Goal: Task Accomplishment & Management: Use online tool/utility

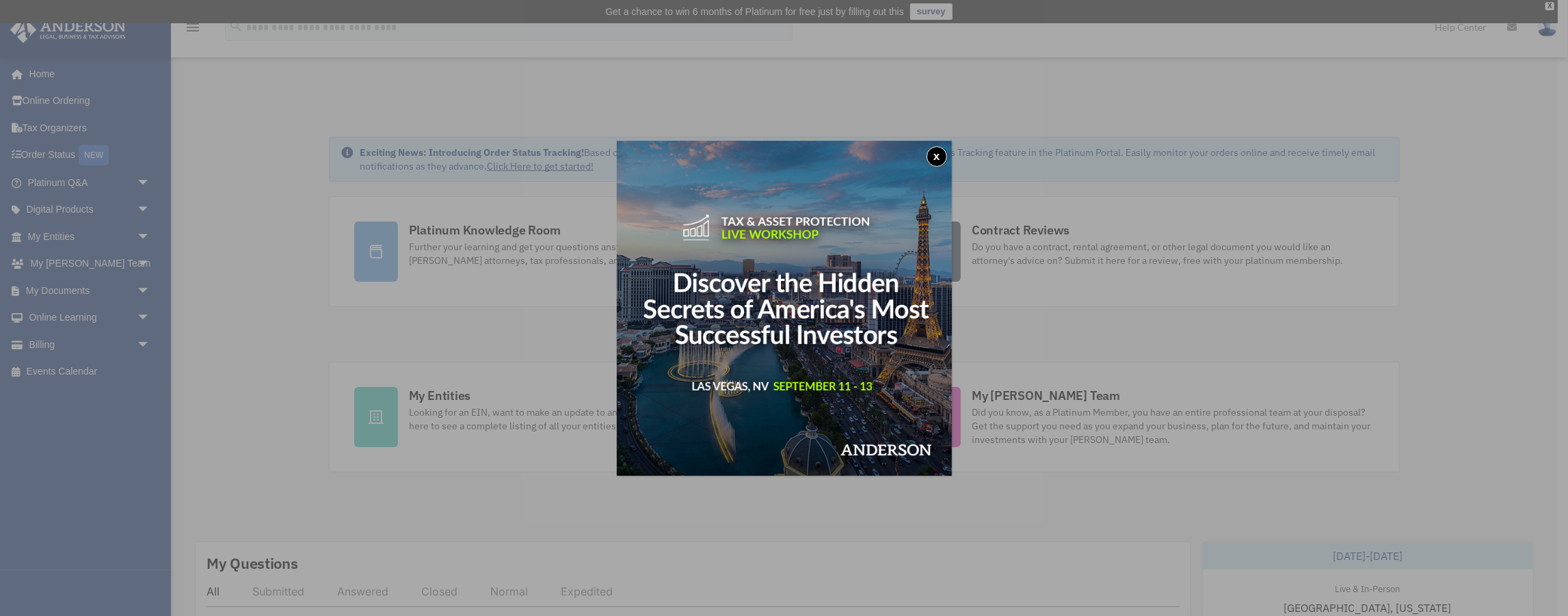
click at [140, 292] on div "x" at bounding box center [784, 308] width 1568 height 616
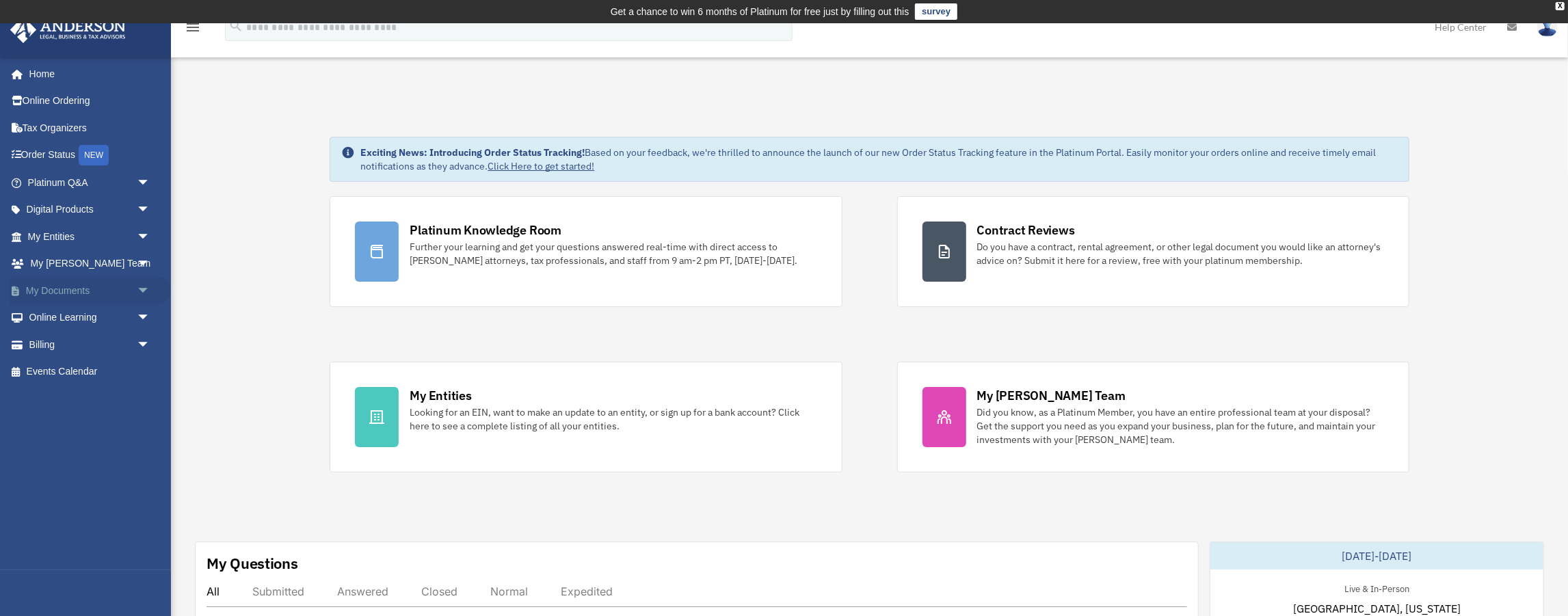
click at [144, 290] on span "arrow_drop_down" at bounding box center [151, 290] width 27 height 28
click at [60, 316] on link "Box" at bounding box center [94, 318] width 152 height 27
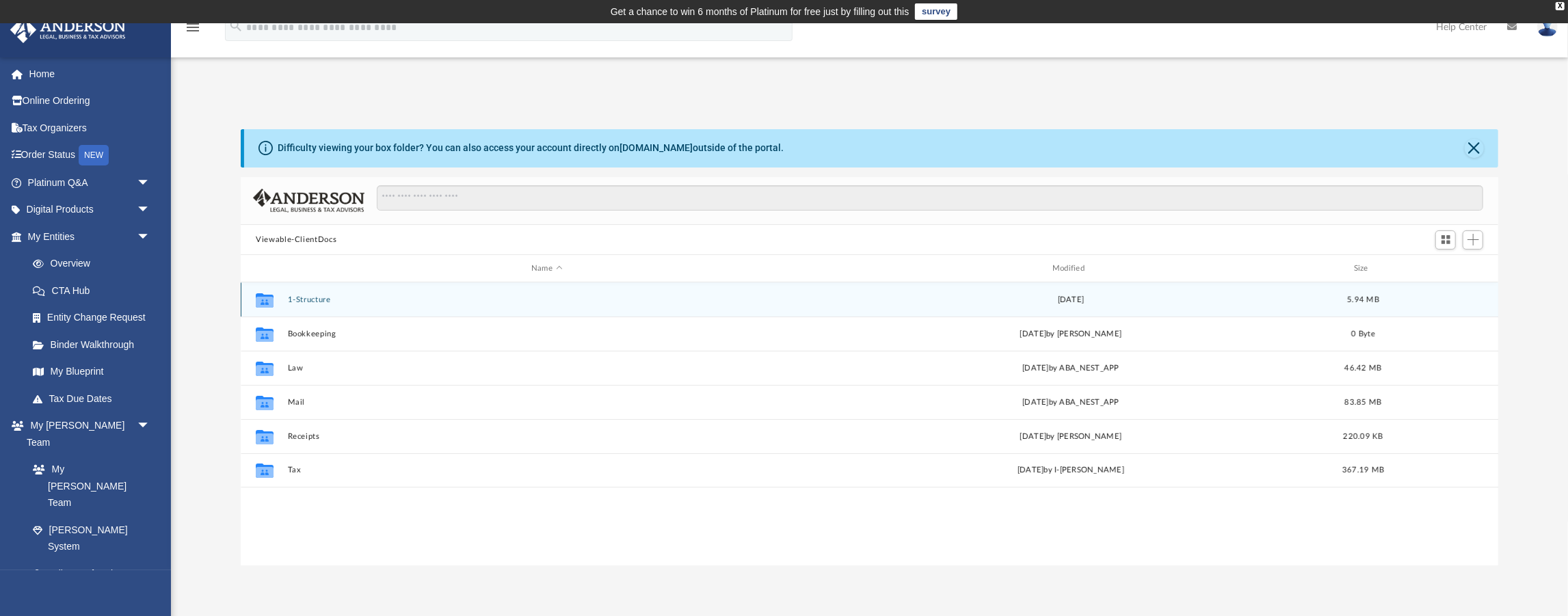
scroll to position [310, 1257]
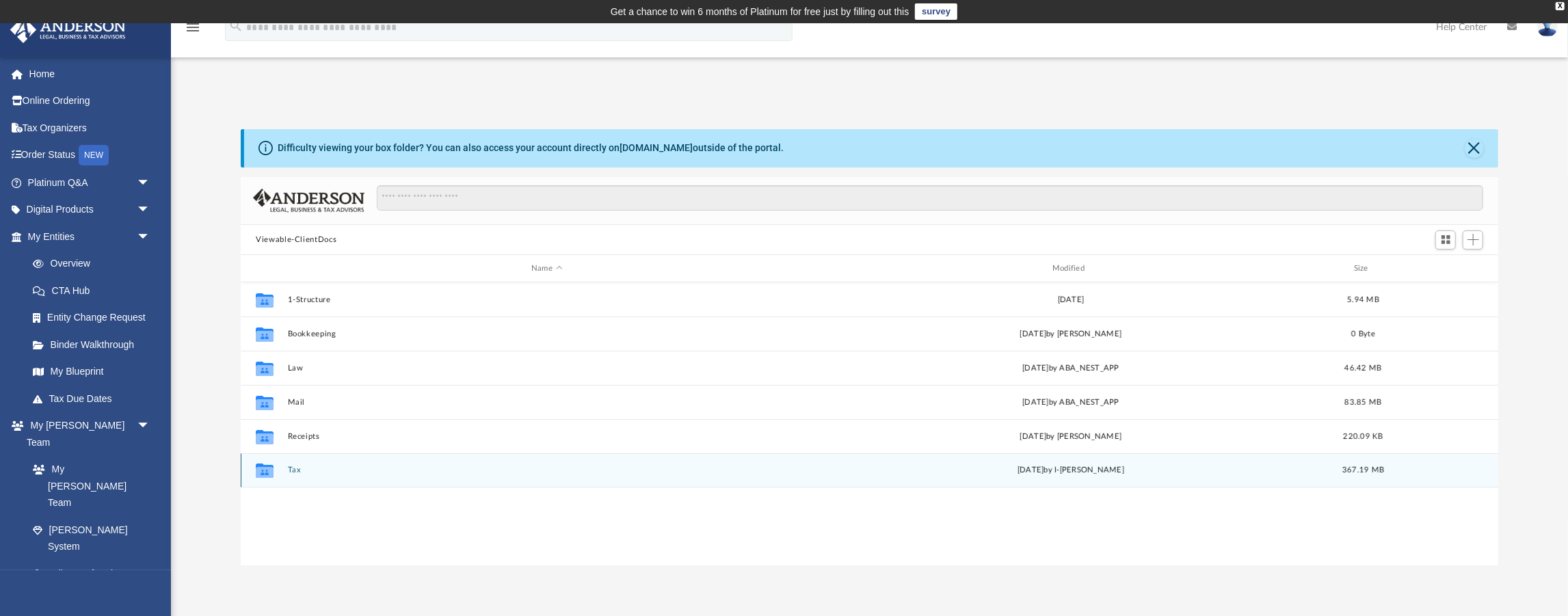
click at [297, 471] on button "Tax" at bounding box center [547, 471] width 518 height 9
click at [334, 472] on button "Personal Taxes" at bounding box center [547, 471] width 518 height 9
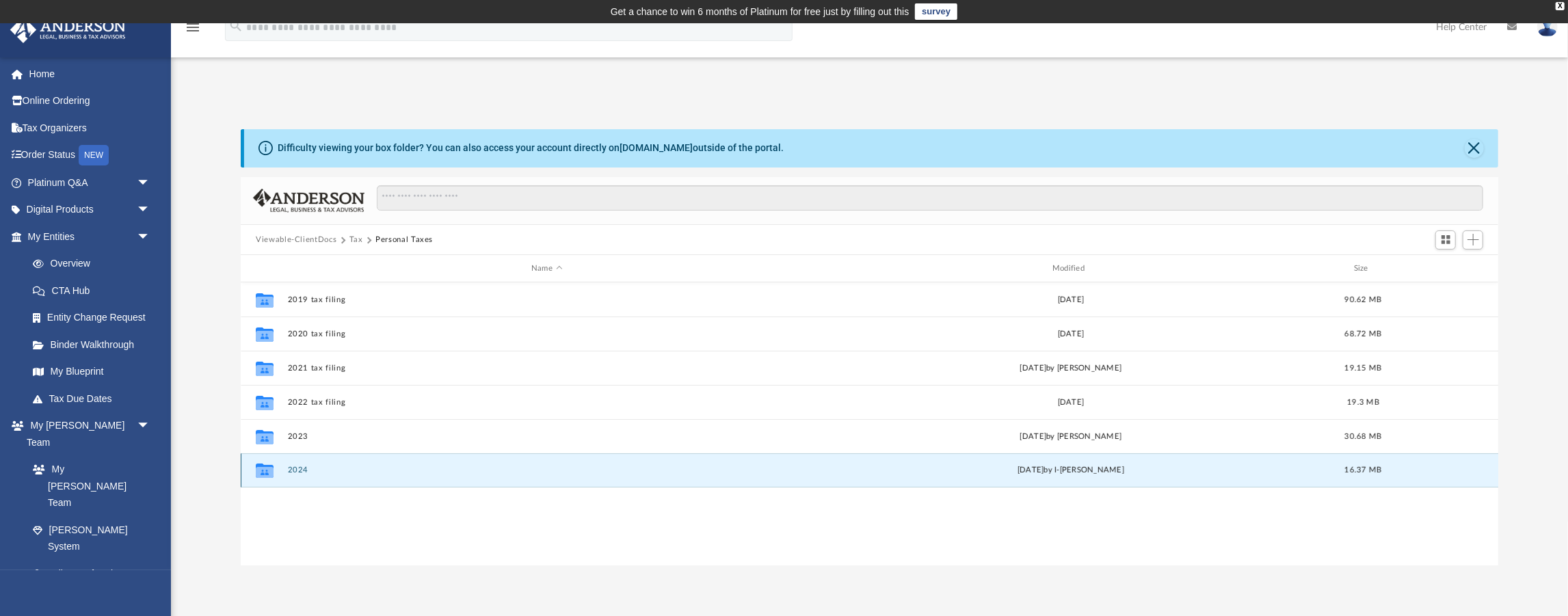
click at [301, 467] on button "2024" at bounding box center [547, 471] width 518 height 9
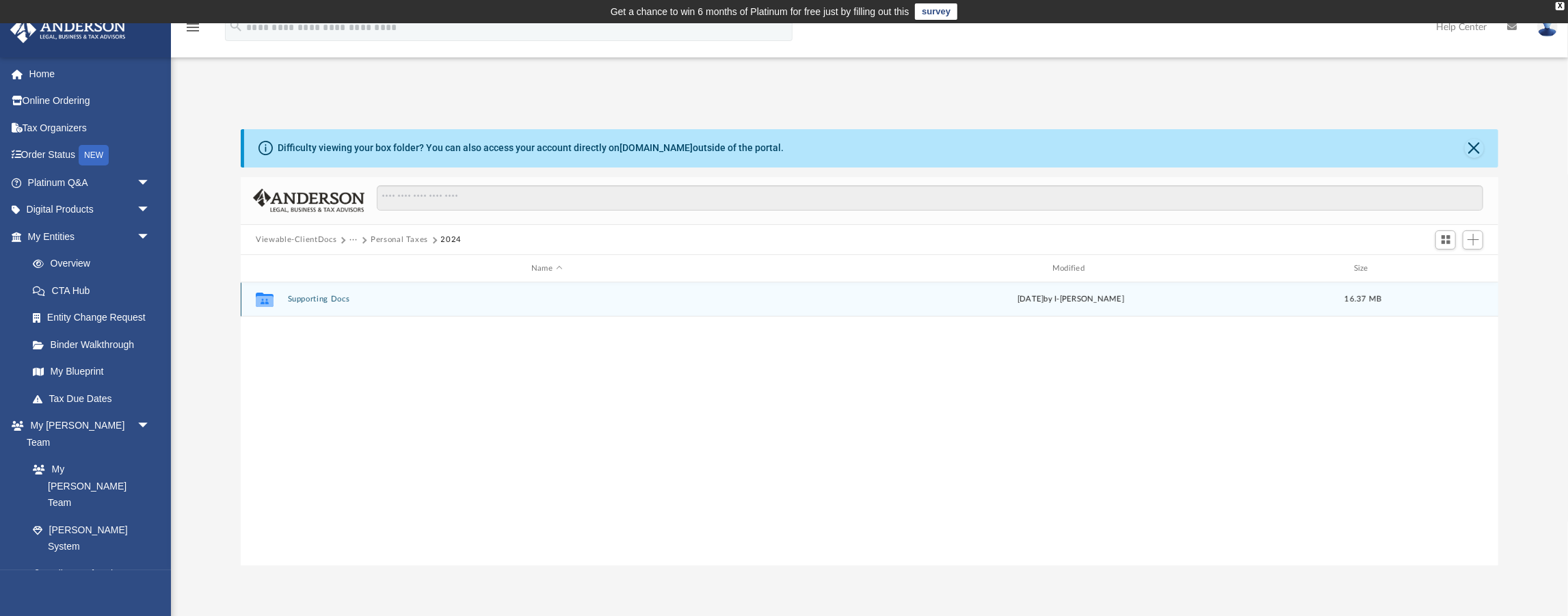
click at [322, 297] on button "Supporting Docs" at bounding box center [547, 299] width 518 height 9
click at [336, 299] on button "Digital Tax Organizer" at bounding box center [547, 299] width 518 height 9
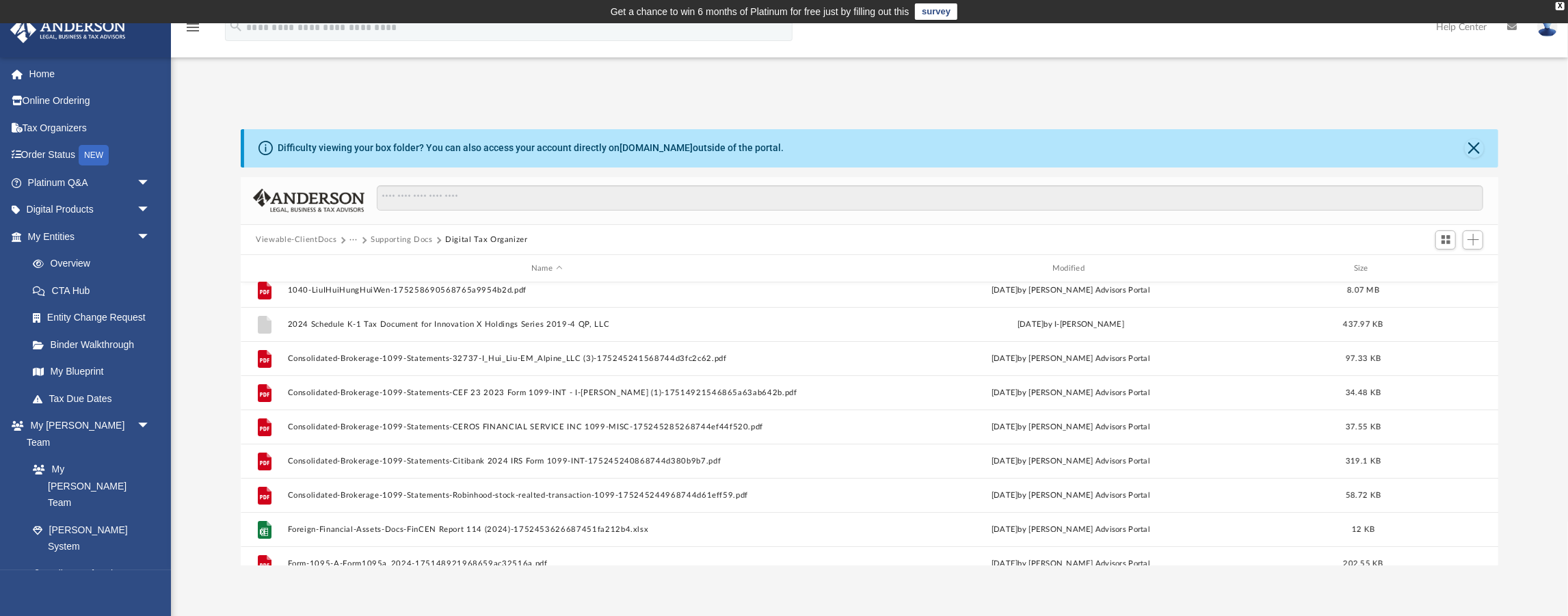
scroll to position [0, 0]
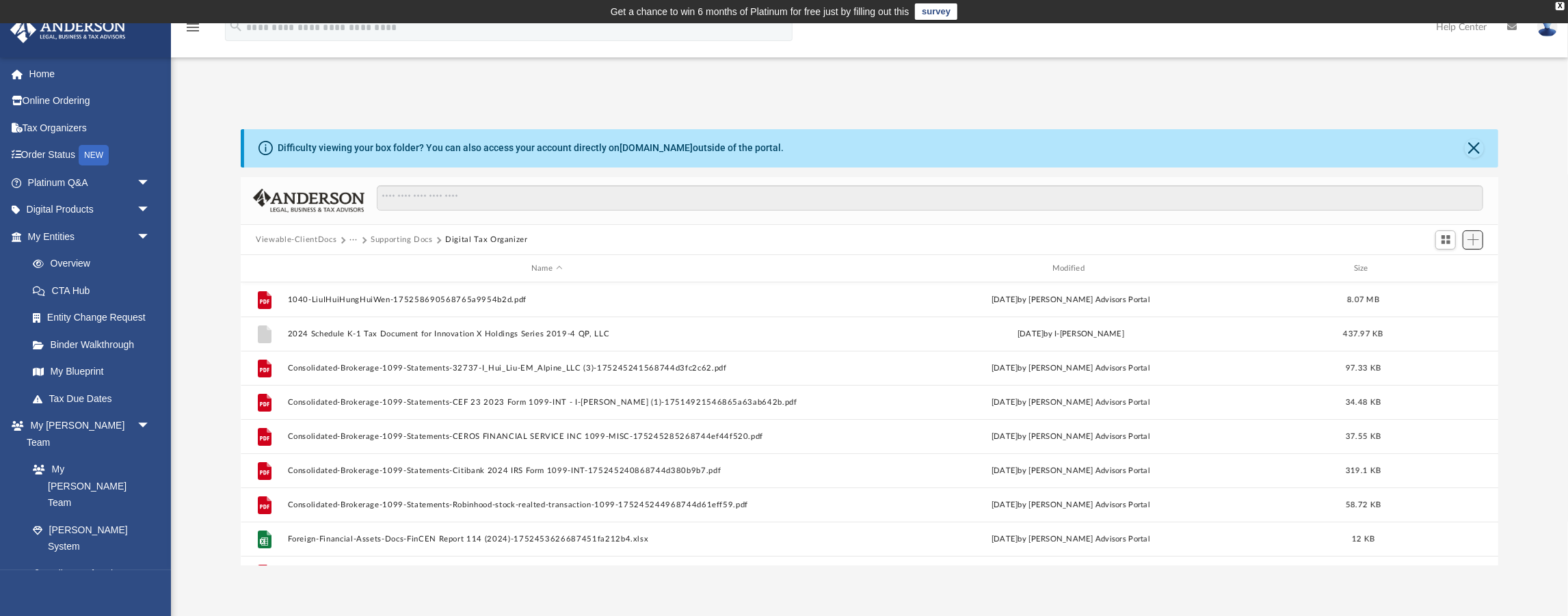
click at [1479, 245] on button "Add" at bounding box center [1473, 240] width 21 height 19
click at [1444, 270] on li "Upload" at bounding box center [1455, 267] width 44 height 15
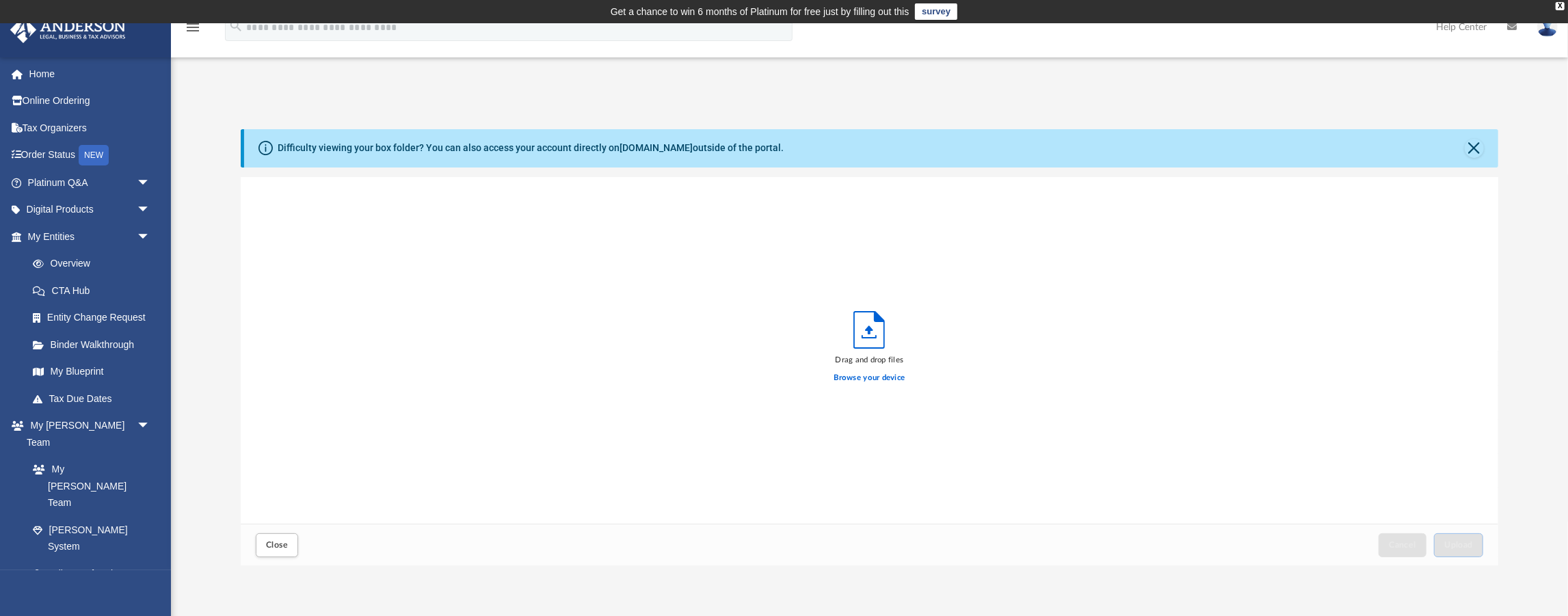
scroll to position [347, 1257]
click at [868, 382] on label "Browse your device" at bounding box center [870, 378] width 71 height 13
click at [0, 0] on input "Browse your device" at bounding box center [0, 0] width 0 height 0
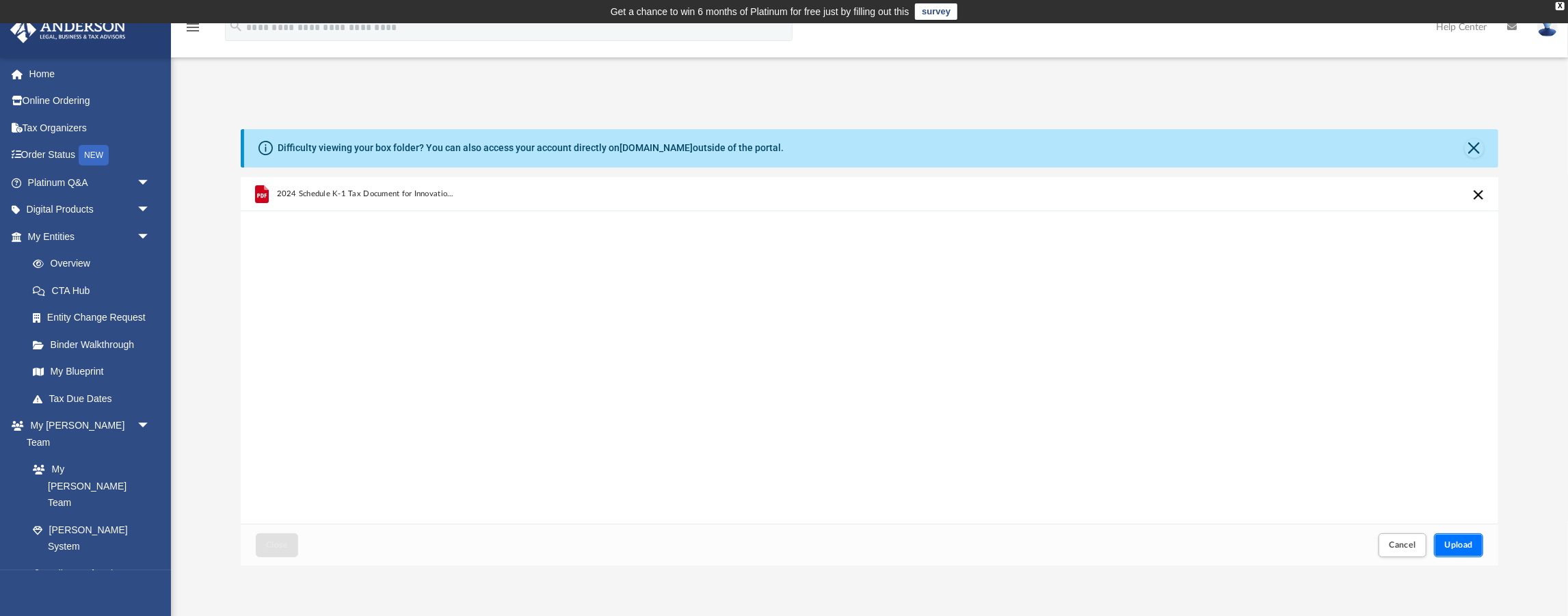
click at [1457, 541] on span "Upload" at bounding box center [1459, 544] width 29 height 8
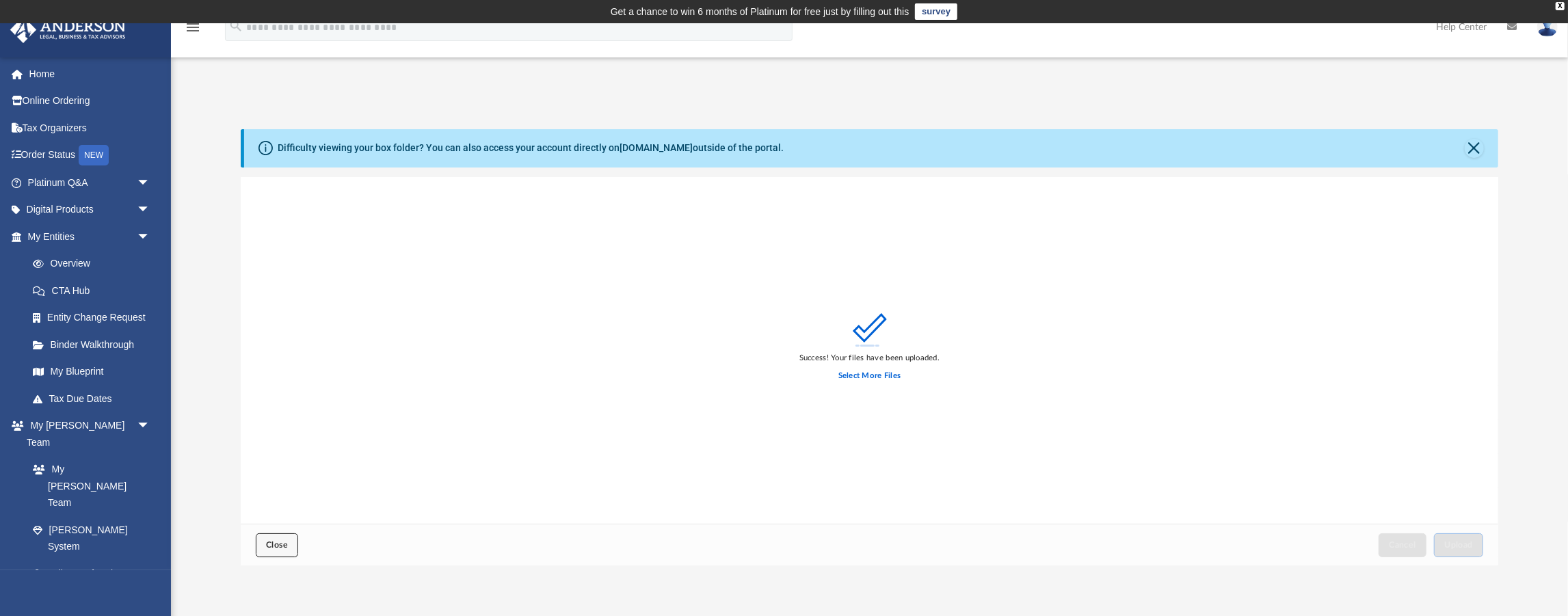
click at [282, 552] on button "Close" at bounding box center [277, 545] width 43 height 24
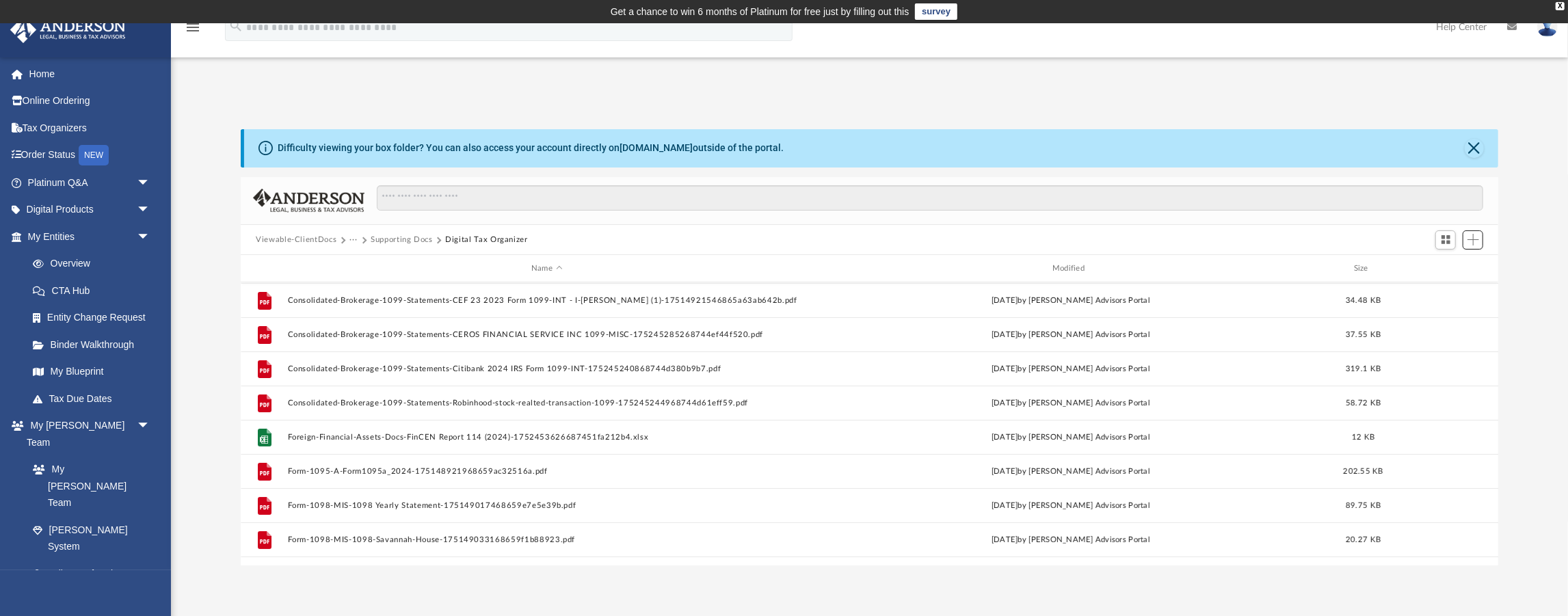
scroll to position [135, 0]
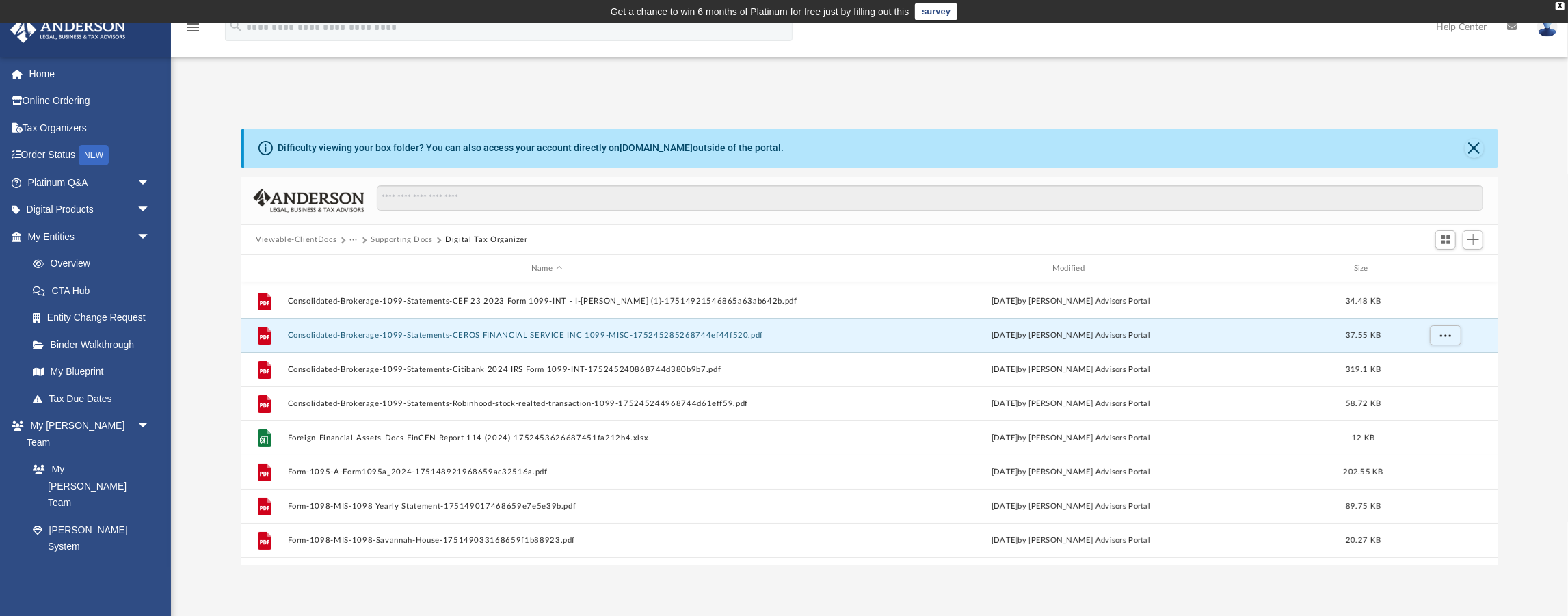
click at [680, 337] on button "Consolidated-Brokerage-1099-Statements-CEROS FINANCIAL SERVICE INC 1099-MISC-17…" at bounding box center [547, 336] width 518 height 9
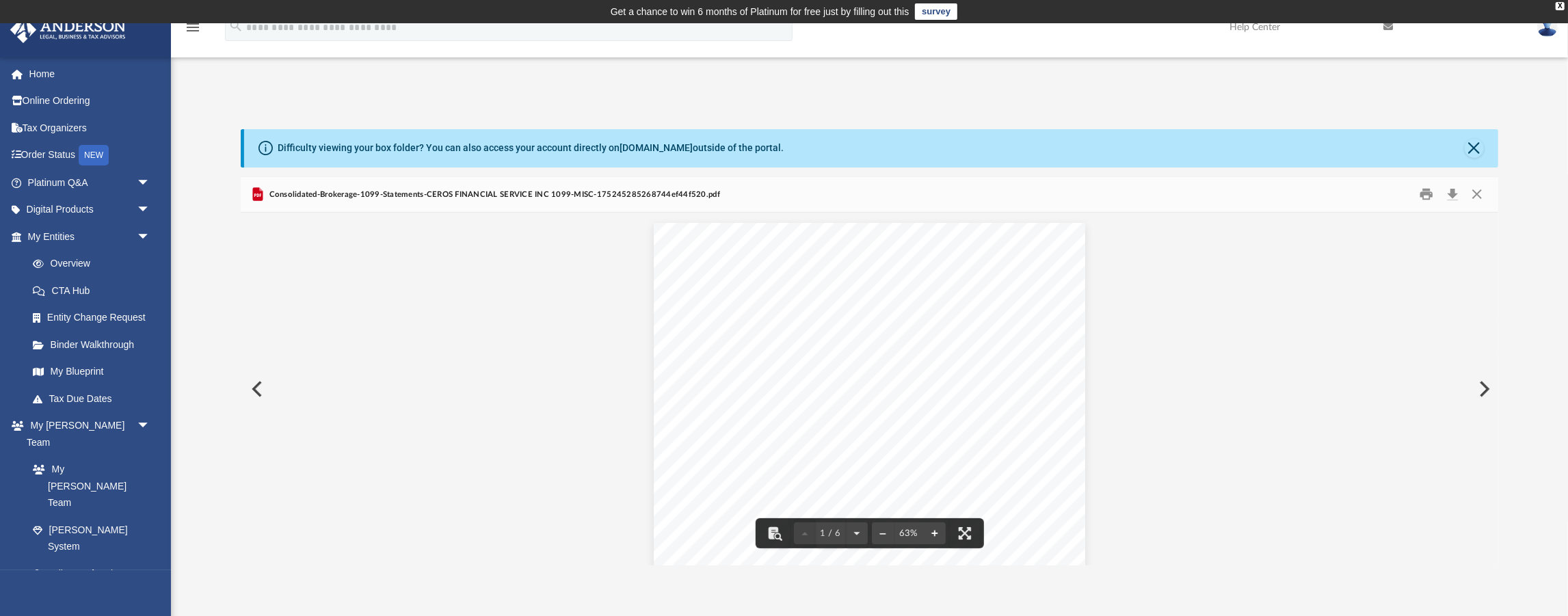
click at [938, 536] on button "File preview" at bounding box center [935, 533] width 22 height 30
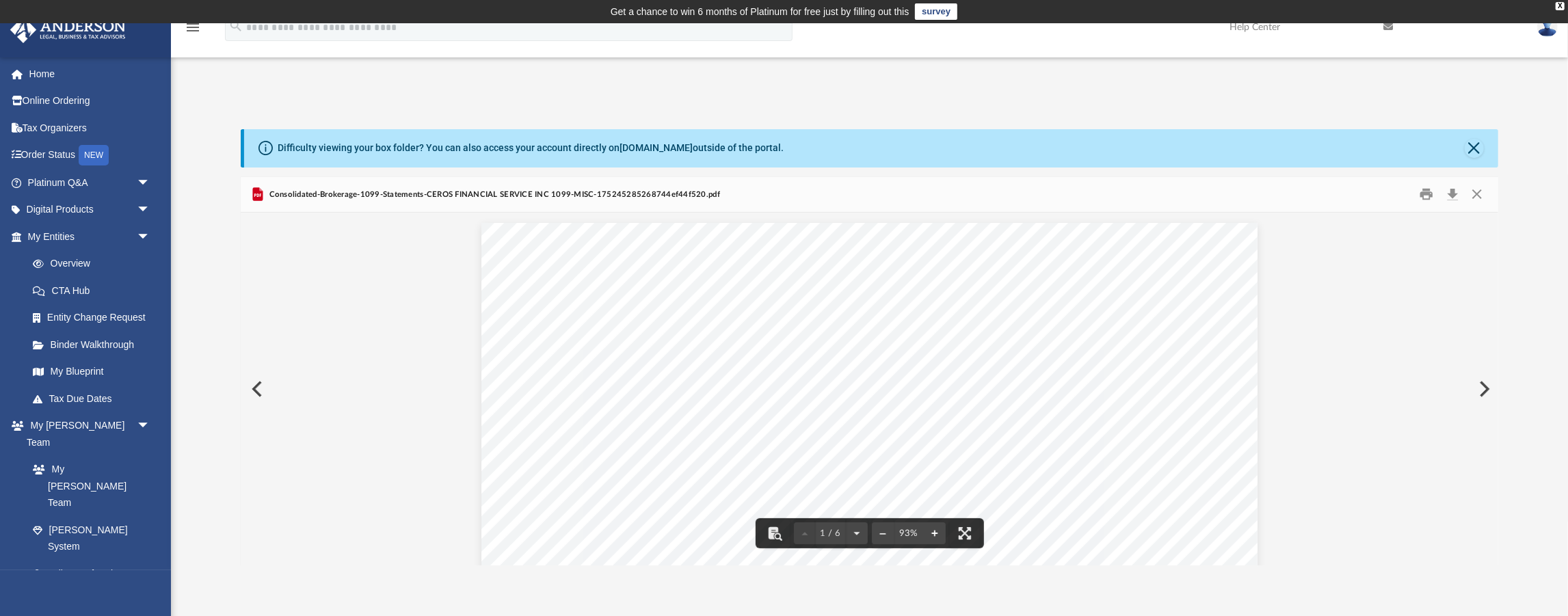
click at [938, 536] on button "File preview" at bounding box center [935, 533] width 22 height 30
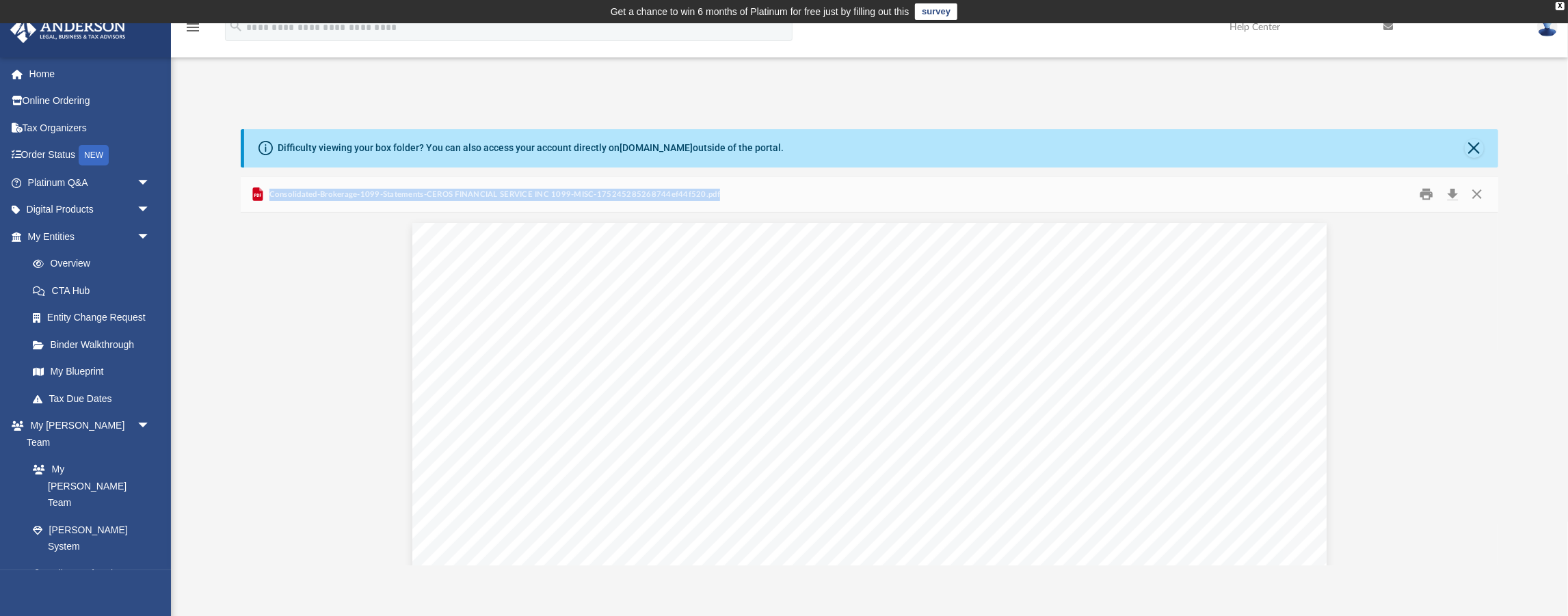
drag, startPoint x: 734, startPoint y: 196, endPoint x: 299, endPoint y: 192, distance: 435.0
click at [270, 192] on div "Consolidated-Brokerage-1099-Statements-CEROS FINANCIAL SERVICE INC 1099-MISC-17…" at bounding box center [869, 195] width 1257 height 36
copy span "Consolidated-Brokerage-1099-Statements-CEROS FINANCIAL SERVICE INC 1099-MISC-17…"
